Goal: Use online tool/utility: Utilize a website feature to perform a specific function

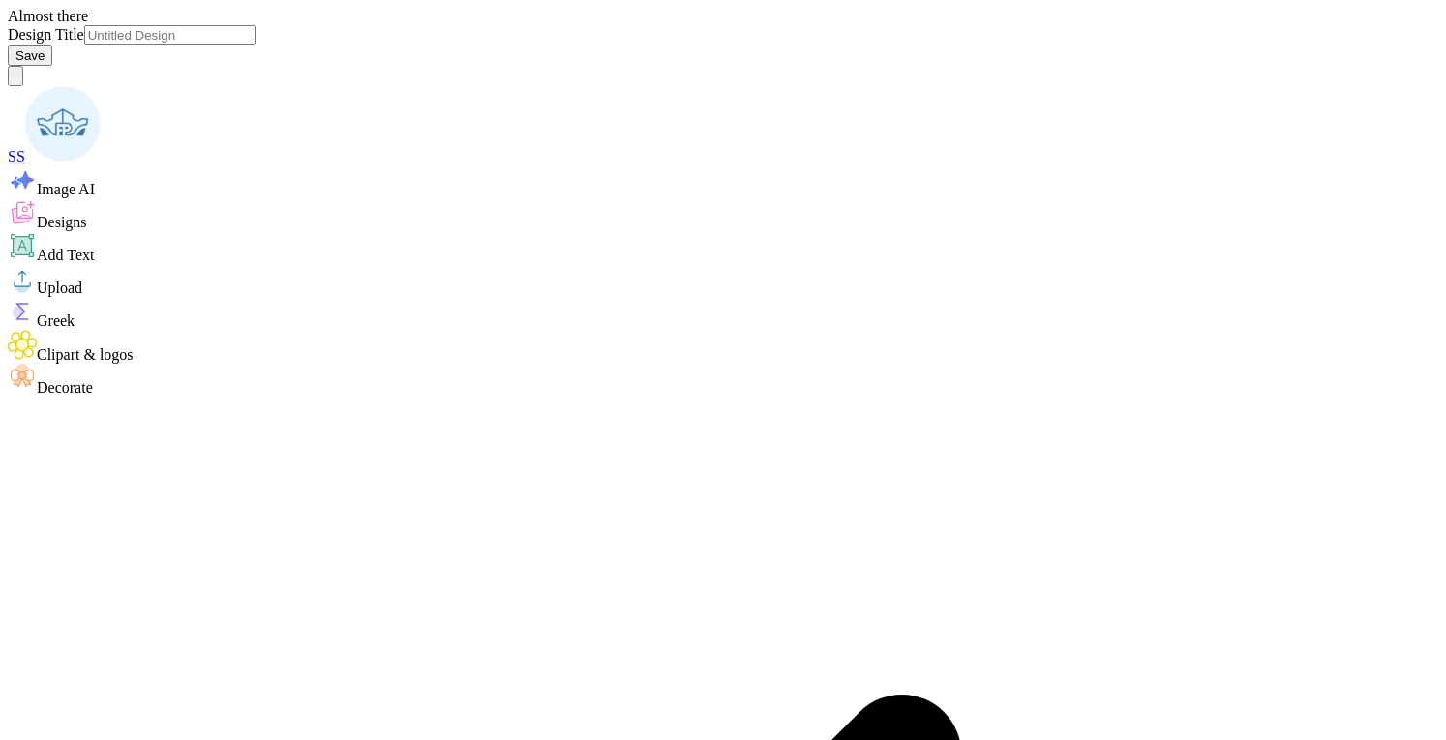
type input "[PERSON_NAME] : The [GEOGRAPHIC_DATA][US_STATE]"
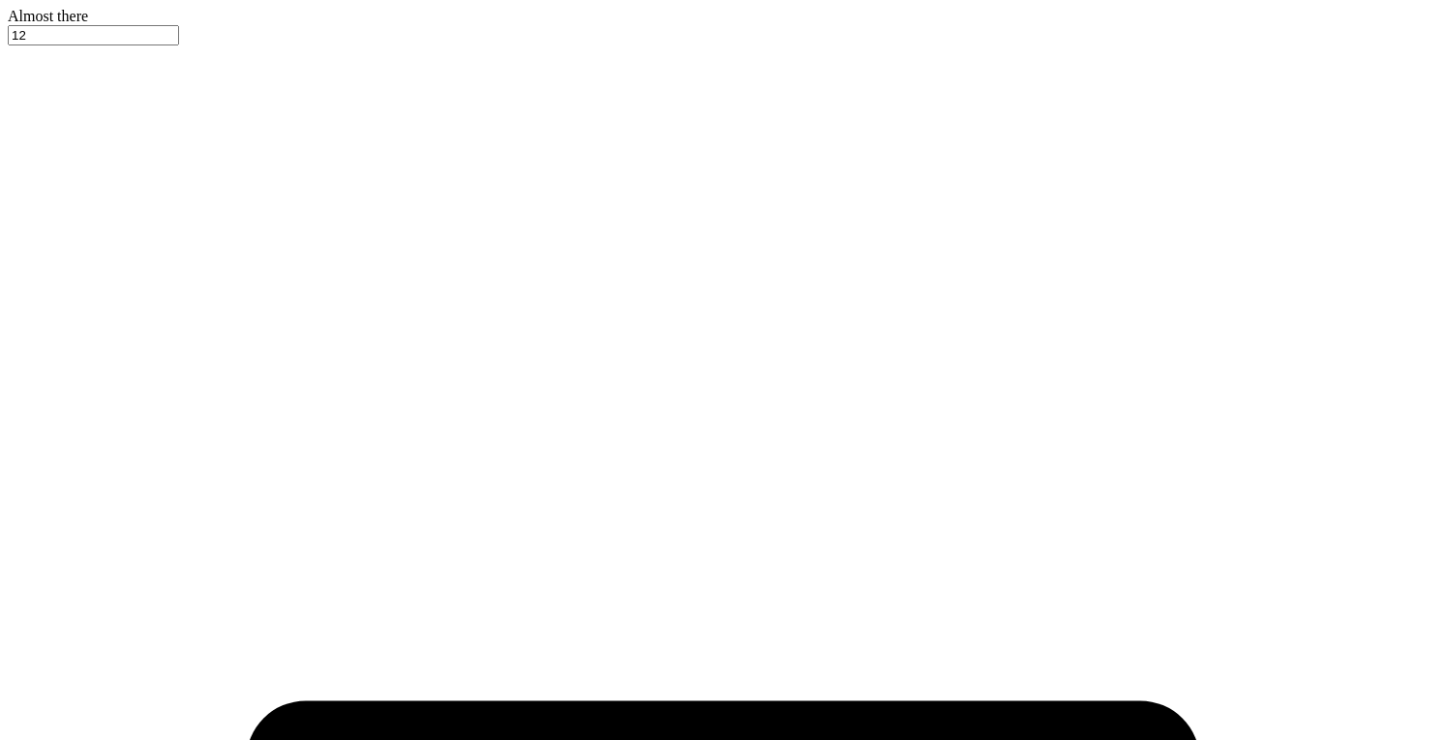
type input "24"
click at [43, 25] on div at bounding box center [723, 25] width 1431 height 0
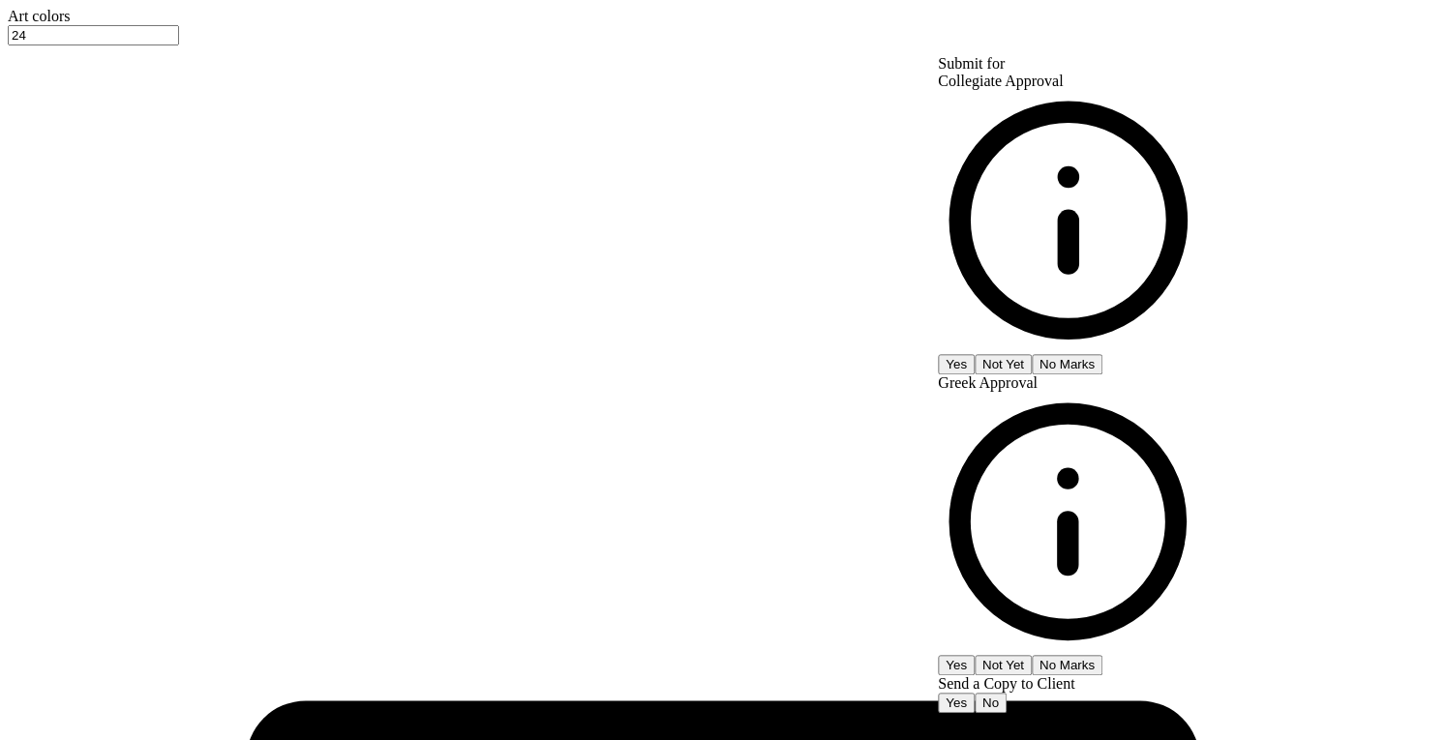
click at [1102, 354] on button "No Marks" at bounding box center [1067, 364] width 71 height 20
click at [1102, 655] on button "No Marks" at bounding box center [1067, 665] width 71 height 20
type input "$20.89"
